Goal: Transaction & Acquisition: Purchase product/service

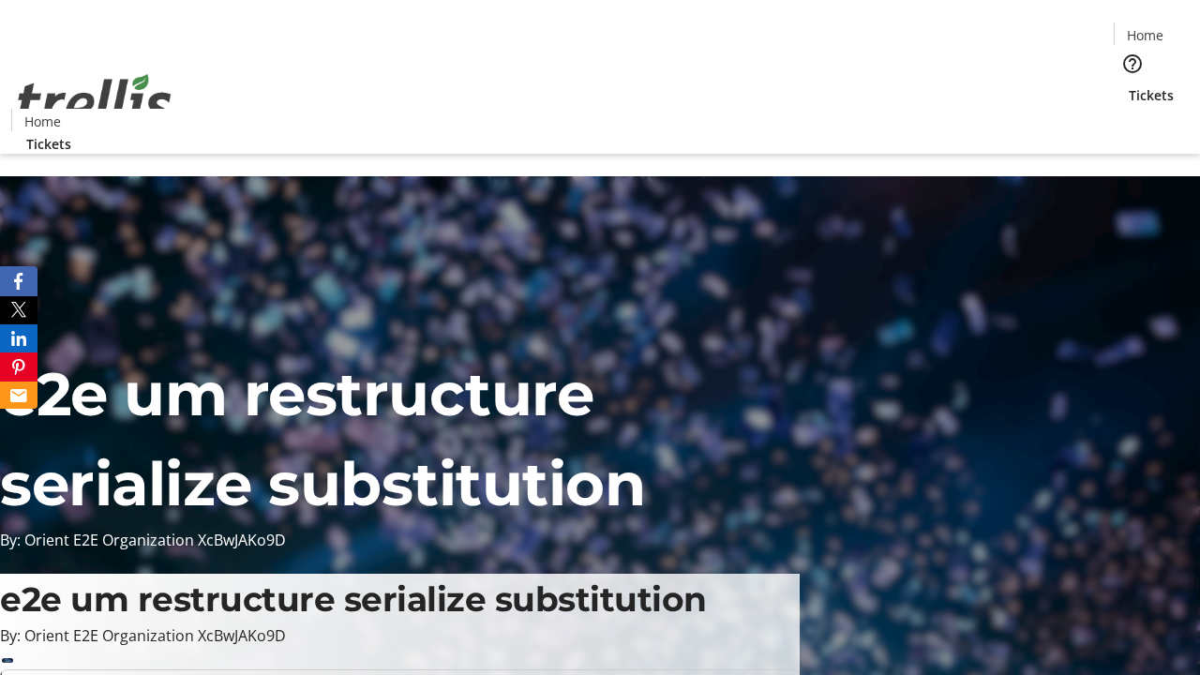
click at [1129, 85] on span "Tickets" at bounding box center [1151, 95] width 45 height 20
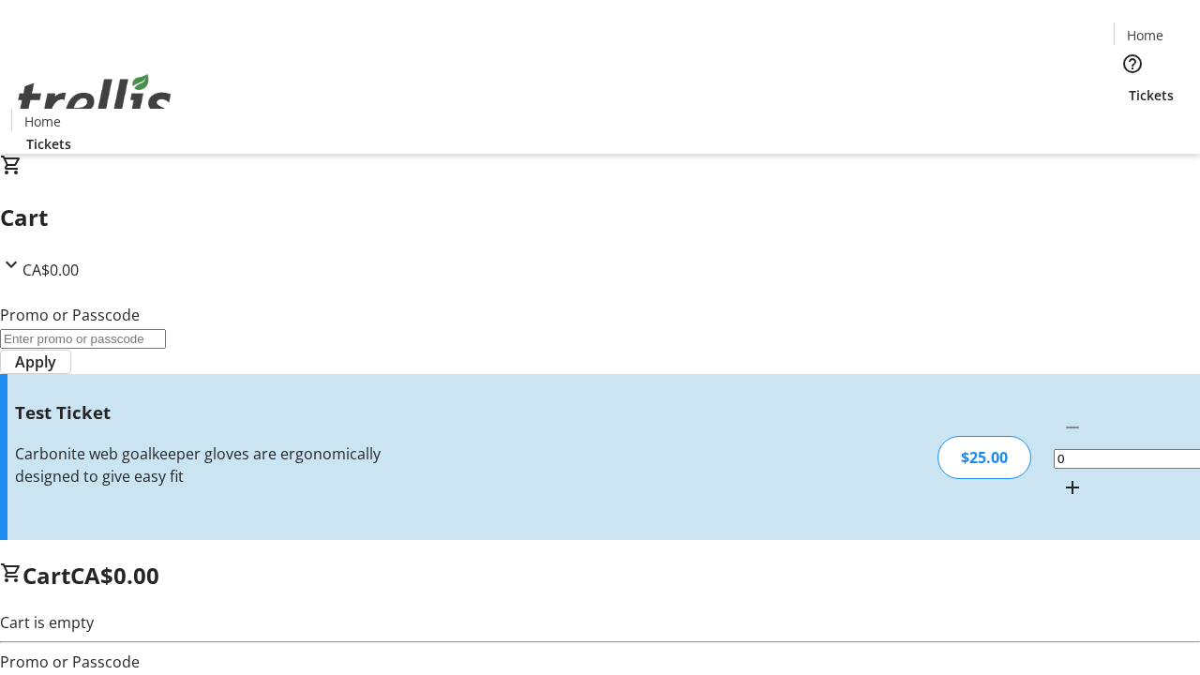
click at [1061, 476] on mat-icon "Increment by one" at bounding box center [1072, 487] width 22 height 22
type input "1"
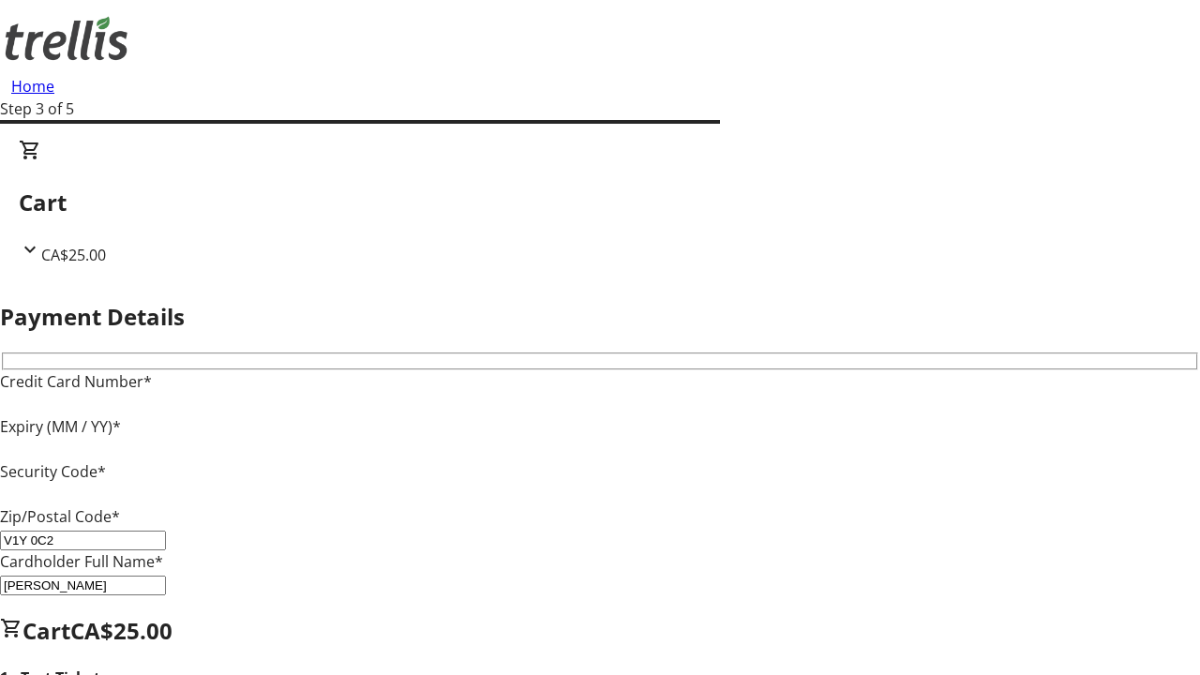
type input "V1Y 0C2"
